Goal: Check status: Check status

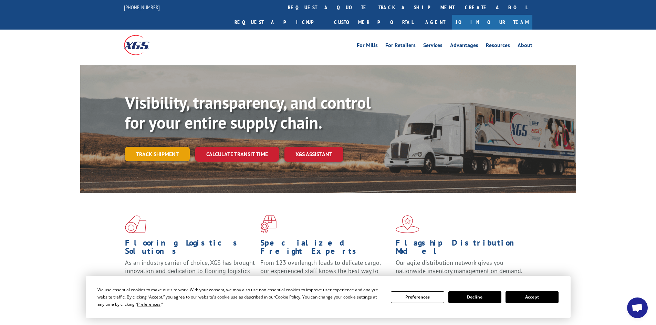
click at [164, 147] on link "Track shipment" at bounding box center [157, 154] width 65 height 14
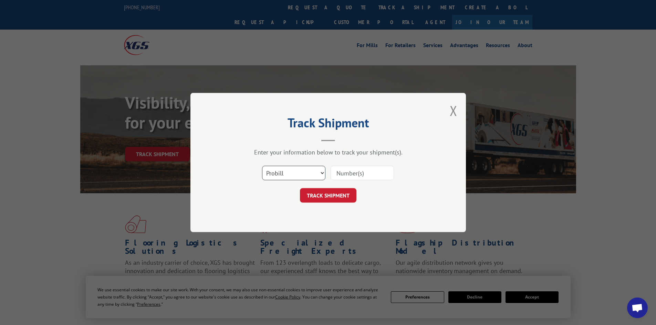
click at [321, 171] on select "Select category... Probill BOL PO" at bounding box center [293, 173] width 63 height 14
select select "bol"
click at [262, 166] on select "Select category... Probill BOL PO" at bounding box center [293, 173] width 63 height 14
click at [371, 176] on input at bounding box center [362, 173] width 63 height 14
type input "14317837"
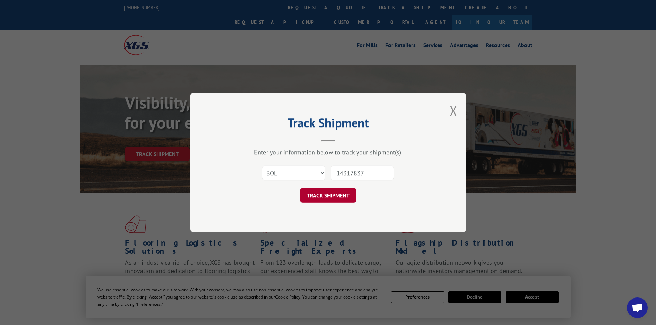
click at [340, 194] on button "TRACK SHIPMENT" at bounding box center [328, 195] width 56 height 14
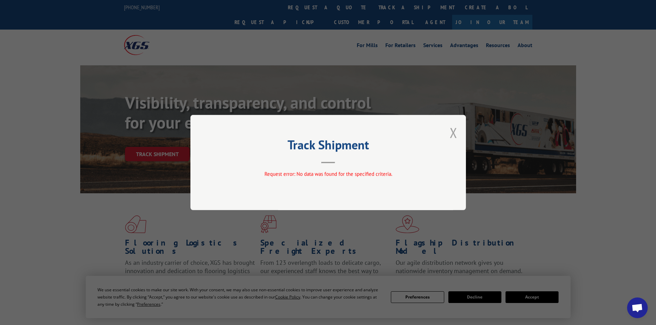
click at [454, 134] on button "Close modal" at bounding box center [454, 133] width 8 height 18
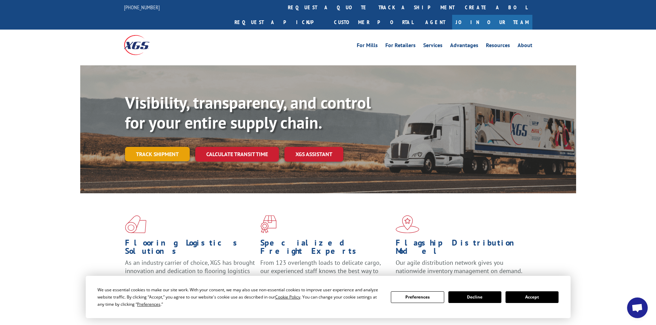
click at [173, 147] on link "Track shipment" at bounding box center [157, 154] width 65 height 14
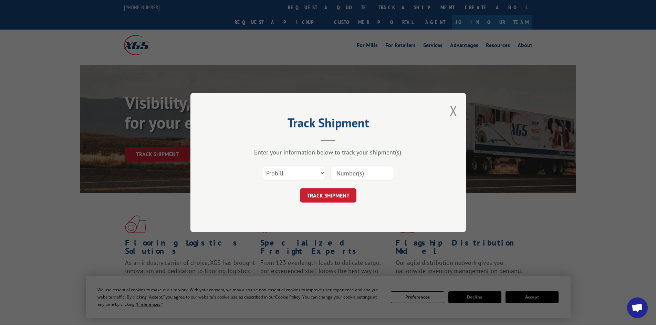
click at [349, 177] on input at bounding box center [362, 173] width 63 height 14
type input "14317837"
click at [321, 193] on button "TRACK SHIPMENT" at bounding box center [328, 195] width 56 height 14
